Goal: Information Seeking & Learning: Learn about a topic

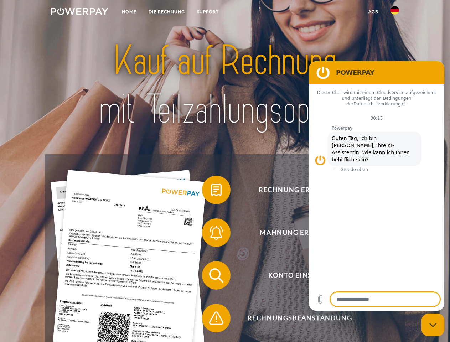
click at [80, 12] on img at bounding box center [79, 11] width 57 height 7
click at [395, 12] on img at bounding box center [395, 10] width 9 height 9
click at [373, 12] on link "agb" at bounding box center [374, 11] width 22 height 13
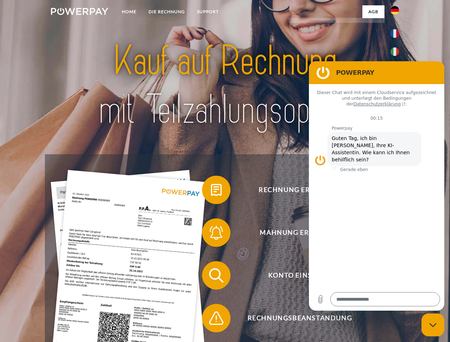
click at [211, 191] on span at bounding box center [206, 190] width 36 height 36
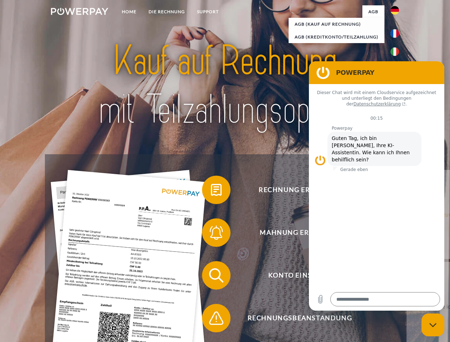
click at [211, 234] on div "Rechnung erhalten? Mahnung erhalten? Konto einsehen" at bounding box center [225, 296] width 360 height 285
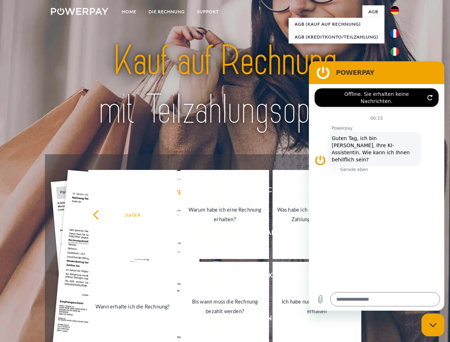
click at [211, 277] on link "Bis wann muss die Rechnung bezahlt werden?" at bounding box center [225, 306] width 89 height 89
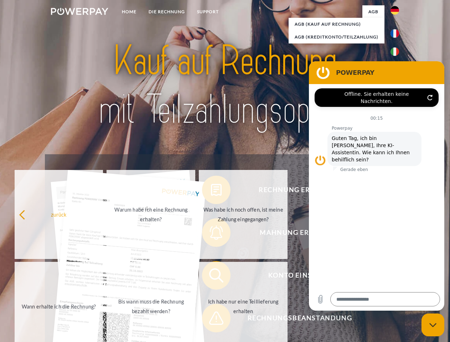
click at [211, 320] on span at bounding box center [206, 319] width 36 height 36
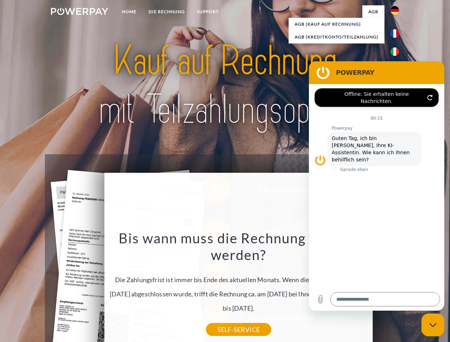
click at [433, 325] on icon "Messaging-Fenster schließen" at bounding box center [433, 325] width 7 height 5
type textarea "*"
